Goal: Information Seeking & Learning: Learn about a topic

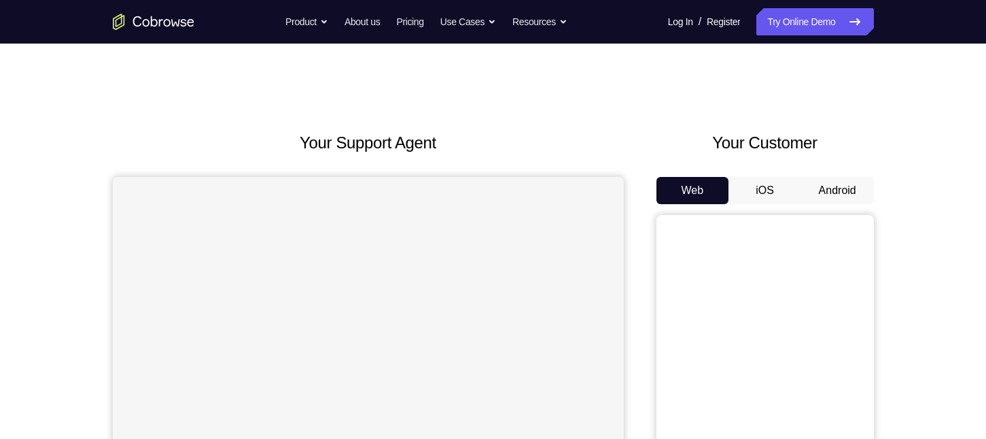
click at [778, 190] on button "iOS" at bounding box center [765, 190] width 73 height 27
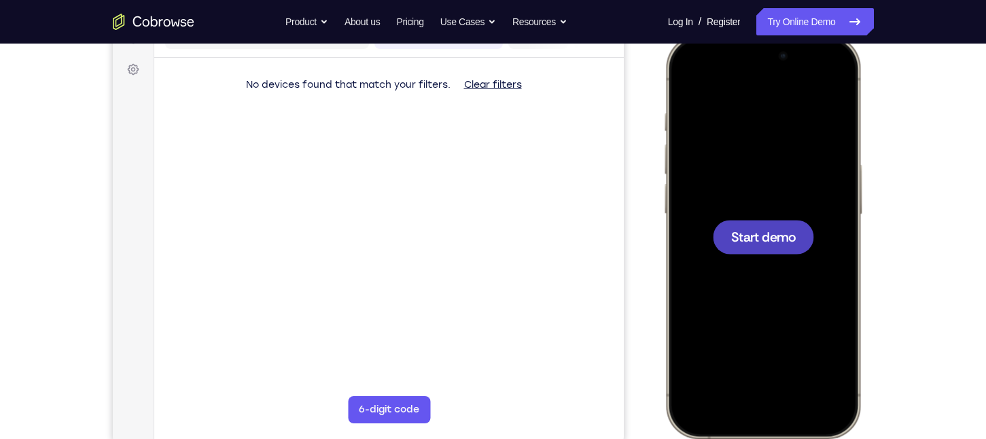
click at [787, 241] on span "Start demo" at bounding box center [763, 236] width 65 height 13
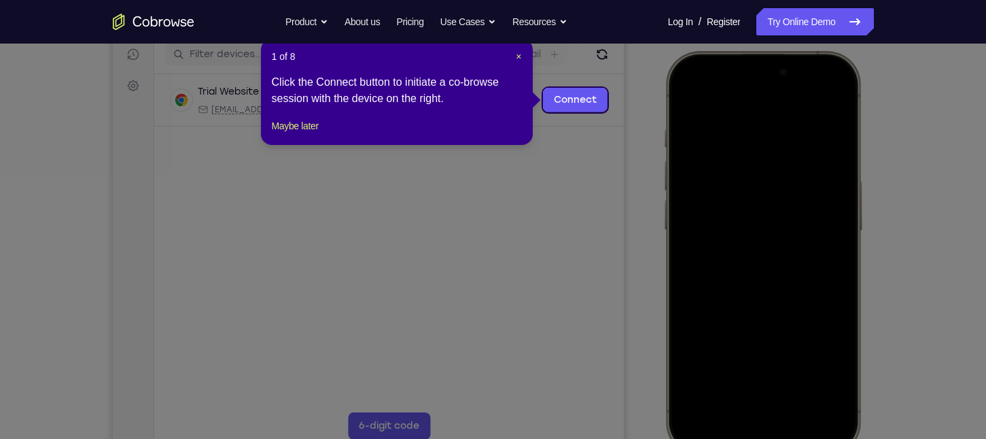
scroll to position [173, 0]
click at [517, 52] on span "×" at bounding box center [518, 57] width 5 height 11
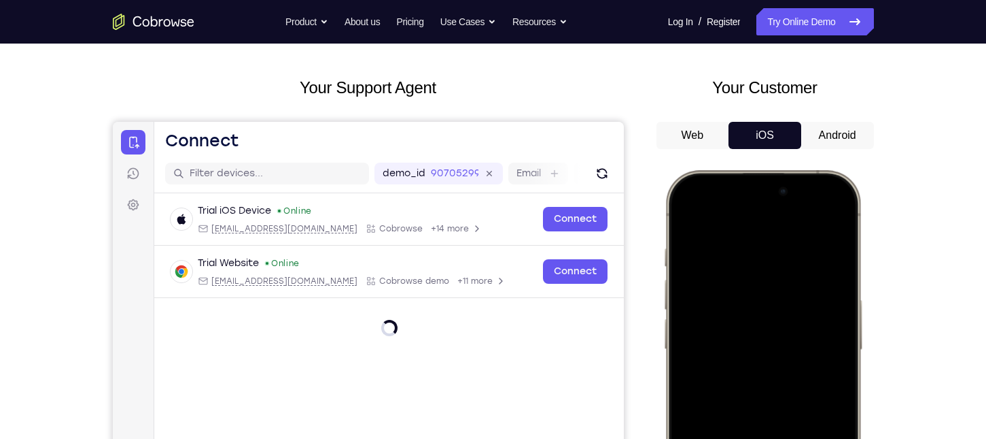
scroll to position [54, 0]
click at [838, 141] on button "Android" at bounding box center [838, 135] width 73 height 27
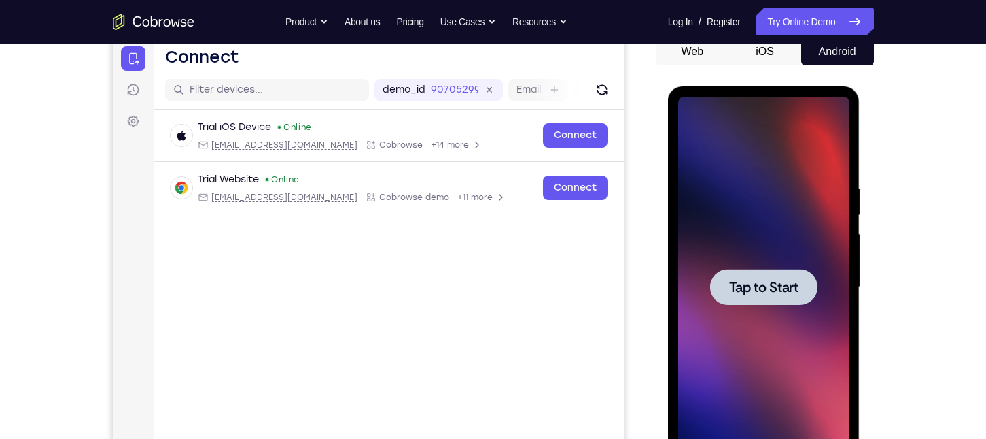
scroll to position [141, 0]
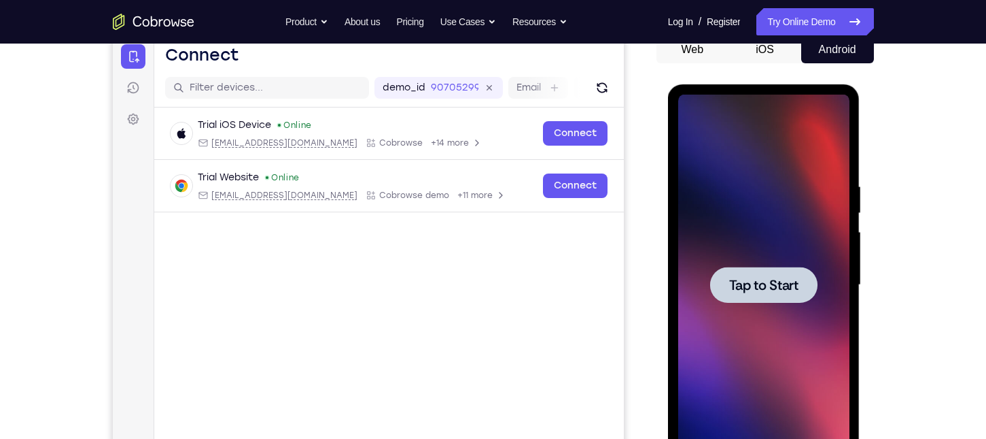
click at [783, 294] on div at bounding box center [763, 285] width 107 height 36
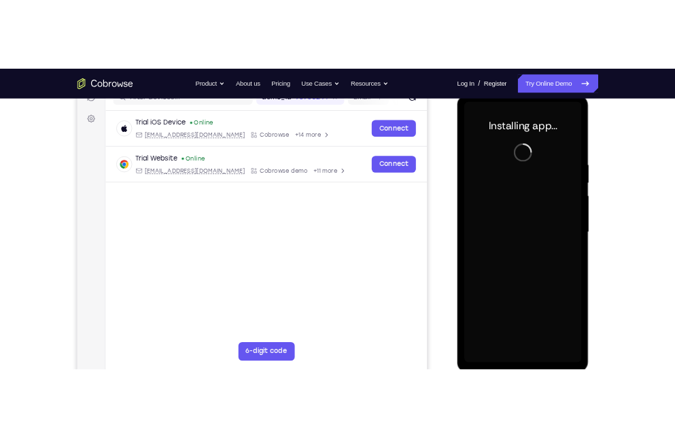
scroll to position [188, 0]
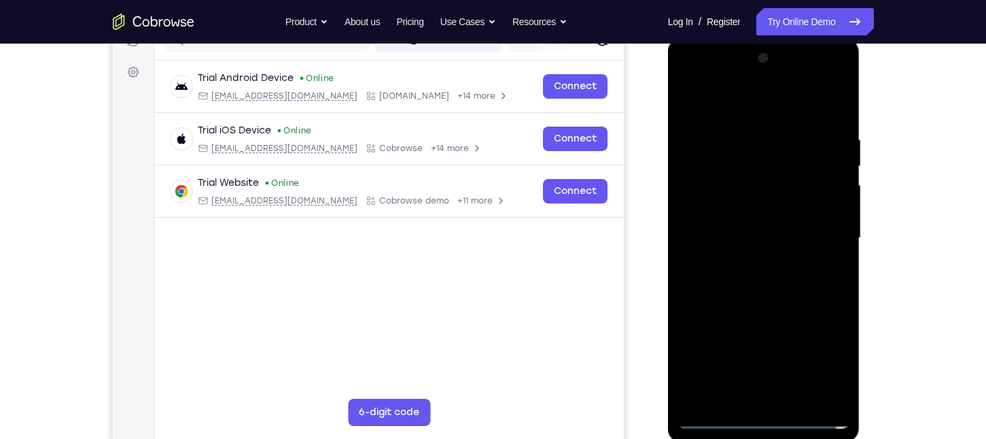
click at [647, 78] on div "Your Support Agent Your Customer Web iOS Android" at bounding box center [493, 194] width 761 height 502
click at [759, 418] on div at bounding box center [763, 238] width 171 height 381
click at [829, 359] on div at bounding box center [763, 238] width 171 height 381
click at [756, 100] on div at bounding box center [763, 238] width 171 height 381
click at [824, 230] on div at bounding box center [763, 238] width 171 height 381
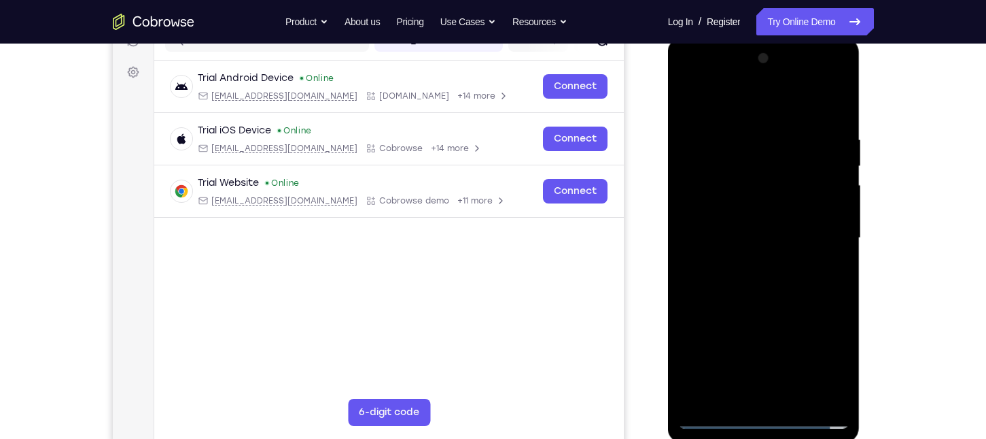
click at [756, 259] on div at bounding box center [763, 238] width 171 height 381
click at [738, 226] on div at bounding box center [763, 238] width 171 height 381
click at [726, 212] on div at bounding box center [763, 238] width 171 height 381
click at [739, 240] on div at bounding box center [763, 238] width 171 height 381
click at [761, 285] on div at bounding box center [763, 238] width 171 height 381
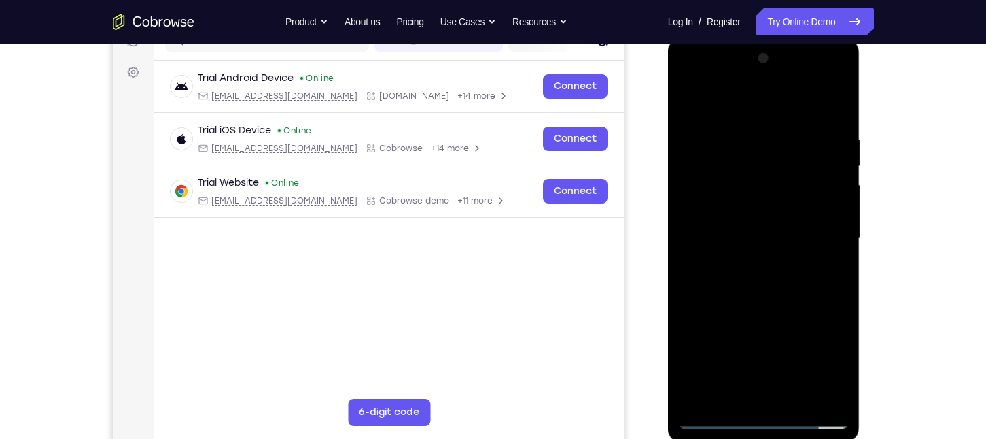
click at [831, 256] on div at bounding box center [763, 238] width 171 height 381
click at [774, 235] on div at bounding box center [763, 238] width 171 height 381
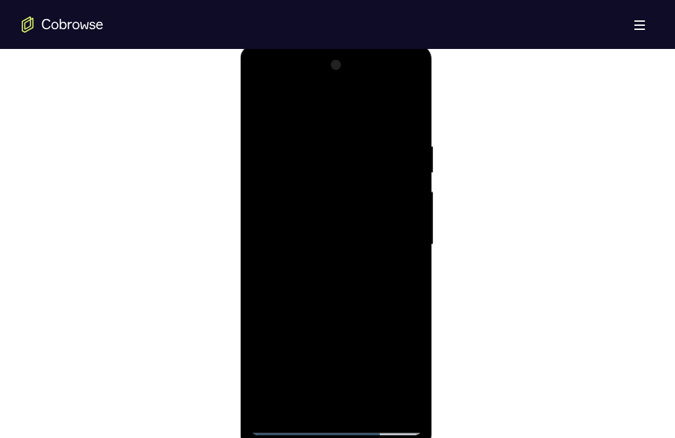
scroll to position [727, 0]
click at [305, 237] on div at bounding box center [336, 243] width 171 height 381
click at [353, 289] on div at bounding box center [336, 243] width 171 height 381
click at [409, 118] on div at bounding box center [336, 243] width 171 height 381
click at [410, 103] on div at bounding box center [336, 243] width 171 height 381
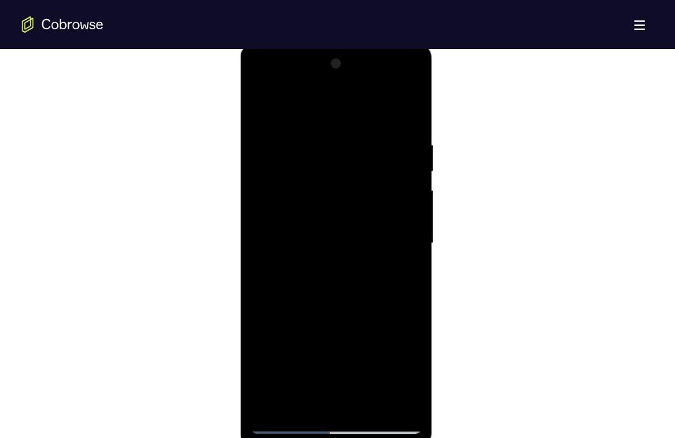
click at [306, 141] on div at bounding box center [336, 243] width 171 height 381
click at [258, 101] on div at bounding box center [336, 243] width 171 height 381
click at [309, 134] on div at bounding box center [336, 243] width 171 height 381
click at [374, 113] on div at bounding box center [336, 243] width 171 height 381
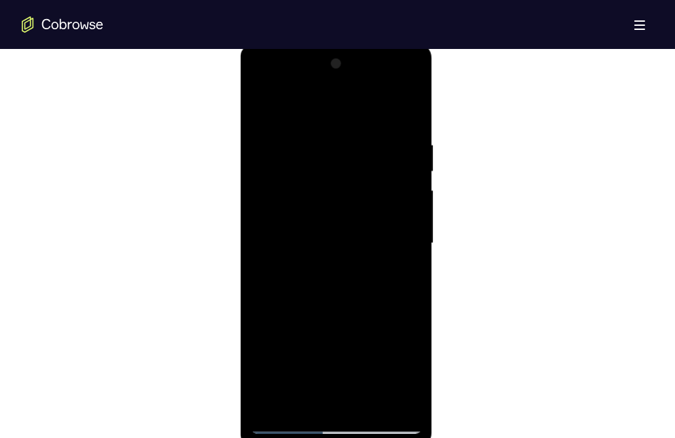
click at [413, 200] on div at bounding box center [336, 243] width 171 height 381
click at [405, 400] on div at bounding box center [336, 243] width 171 height 381
click at [406, 216] on div at bounding box center [336, 243] width 171 height 381
click at [391, 394] on div at bounding box center [336, 243] width 171 height 381
click at [413, 173] on div at bounding box center [336, 243] width 171 height 381
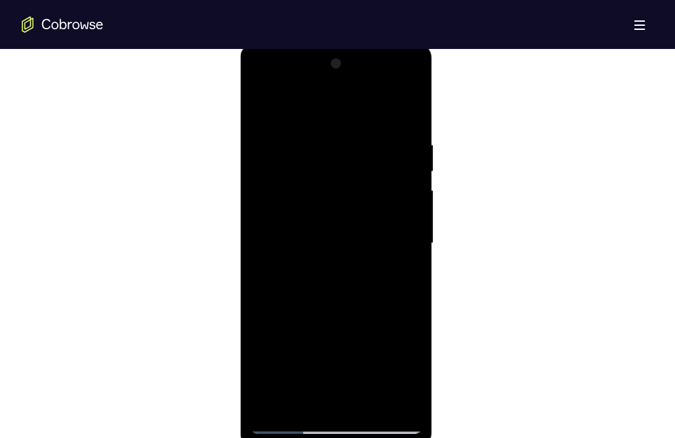
click at [413, 283] on div at bounding box center [336, 243] width 171 height 381
click at [406, 235] on div at bounding box center [336, 243] width 171 height 381
click at [409, 106] on div at bounding box center [336, 243] width 171 height 381
drag, startPoint x: 396, startPoint y: 298, endPoint x: 387, endPoint y: 167, distance: 132.2
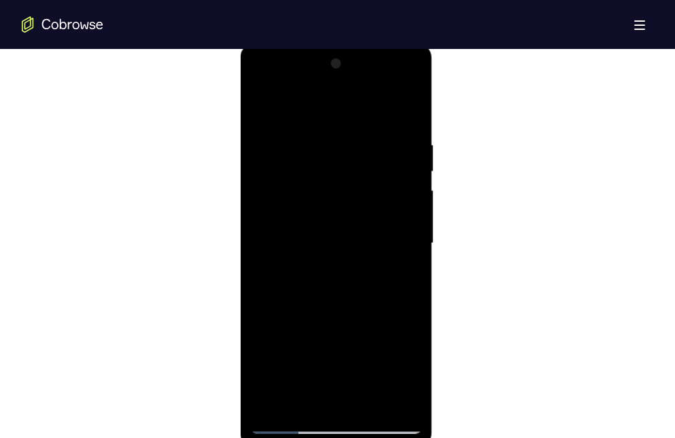
click at [387, 167] on div at bounding box center [336, 243] width 171 height 381
click at [370, 405] on div at bounding box center [336, 243] width 171 height 381
click at [340, 315] on div at bounding box center [336, 243] width 171 height 381
click at [366, 271] on div at bounding box center [336, 243] width 171 height 381
drag, startPoint x: 377, startPoint y: 225, endPoint x: 377, endPoint y: 322, distance: 96.5
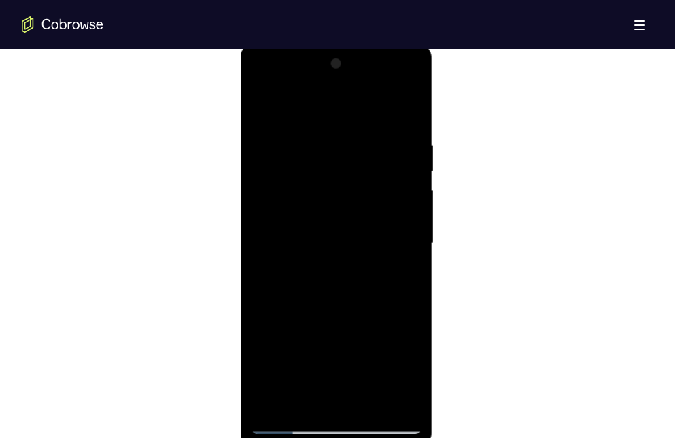
click at [377, 322] on div at bounding box center [336, 243] width 171 height 381
drag, startPoint x: 382, startPoint y: 220, endPoint x: 385, endPoint y: 262, distance: 41.6
click at [385, 262] on div at bounding box center [336, 243] width 171 height 381
click at [269, 109] on div at bounding box center [336, 243] width 171 height 381
click at [270, 100] on div at bounding box center [336, 243] width 171 height 381
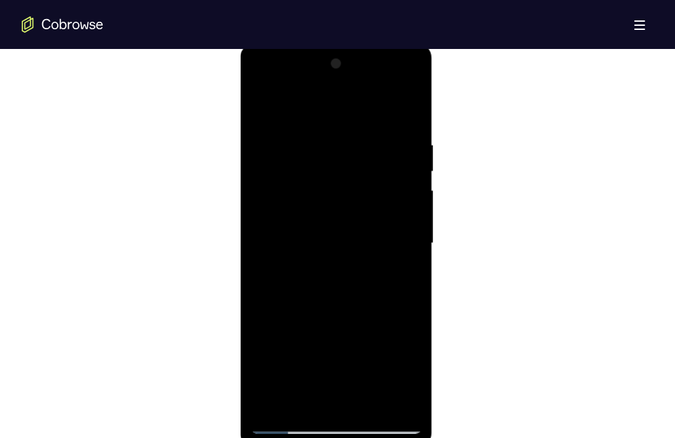
drag, startPoint x: 328, startPoint y: 209, endPoint x: 376, endPoint y: 467, distance: 262.0
click at [376, 438] on html "Online web based iOS Simulators and Android Emulators. Run iPhone, iPad, Mobile…" at bounding box center [338, 247] width 194 height 408
click at [326, 139] on div at bounding box center [336, 243] width 171 height 381
click at [404, 116] on div at bounding box center [336, 243] width 171 height 381
drag, startPoint x: 304, startPoint y: 194, endPoint x: 368, endPoint y: 460, distance: 273.6
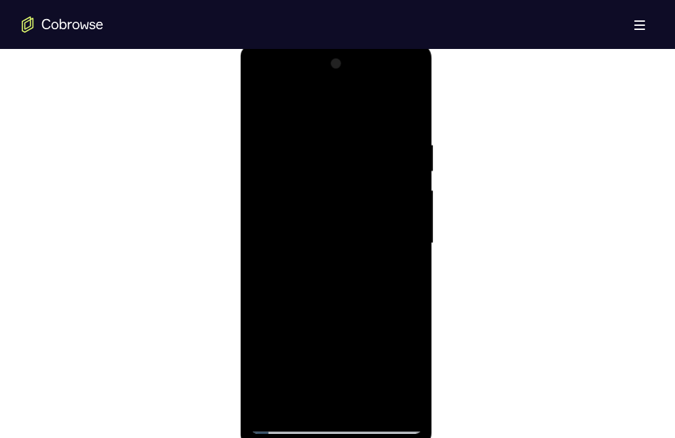
click at [368, 438] on html "Online web based iOS Simulators and Android Emulators. Run iPhone, iPad, Mobile…" at bounding box center [338, 247] width 194 height 408
click at [377, 335] on div at bounding box center [336, 243] width 171 height 381
click at [400, 406] on div at bounding box center [336, 243] width 171 height 381
click at [283, 335] on div at bounding box center [336, 243] width 171 height 381
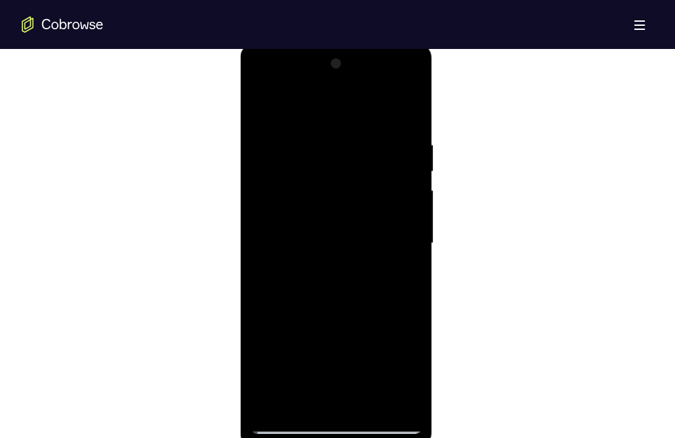
click at [479, 283] on div at bounding box center [338, 242] width 632 height 418
drag, startPoint x: 362, startPoint y: 339, endPoint x: 352, endPoint y: 266, distance: 74.0
click at [352, 266] on div at bounding box center [336, 243] width 171 height 381
click at [270, 405] on div at bounding box center [336, 243] width 171 height 381
drag, startPoint x: 313, startPoint y: 241, endPoint x: 328, endPoint y: 372, distance: 132.1
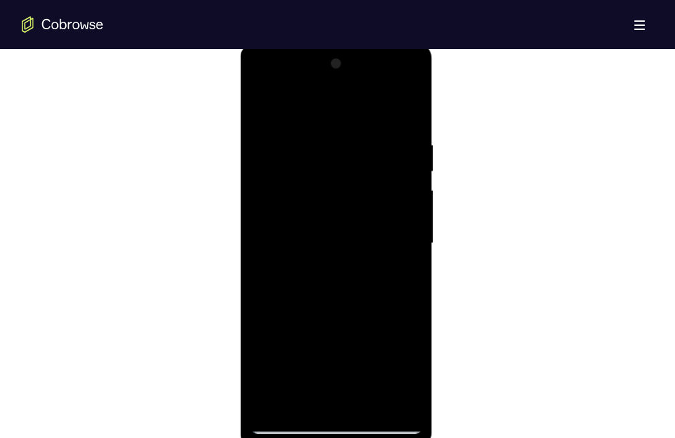
click at [328, 372] on div at bounding box center [336, 243] width 171 height 381
click at [321, 133] on div at bounding box center [336, 243] width 171 height 381
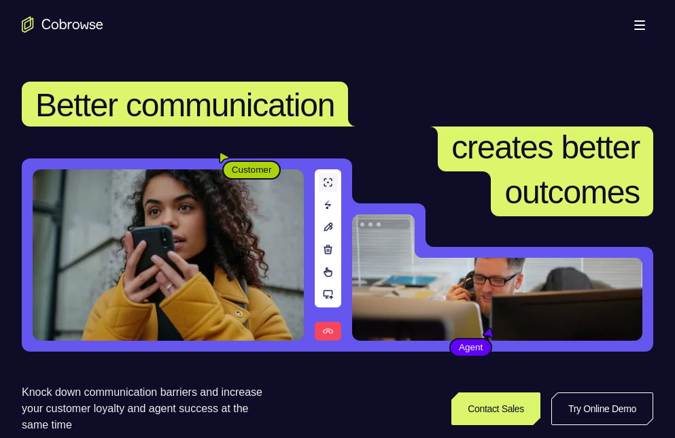
click at [496, 65] on header "Better communication creates better outcomes Customer Agent Agent Knock down co…" at bounding box center [337, 262] width 675 height 417
